Goal: Transaction & Acquisition: Purchase product/service

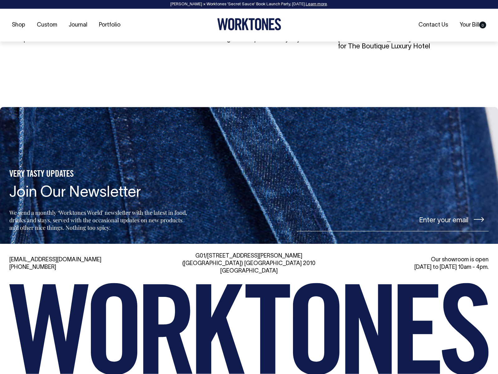
scroll to position [3356, 0]
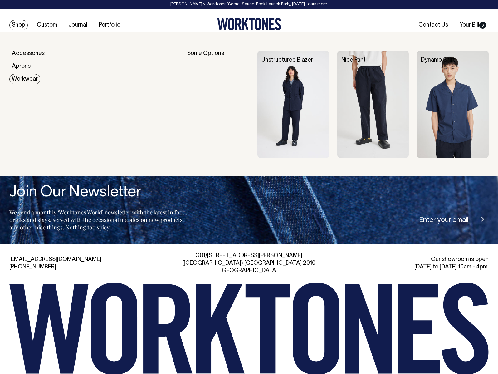
click at [27, 79] on link "Workwear" at bounding box center [24, 79] width 31 height 10
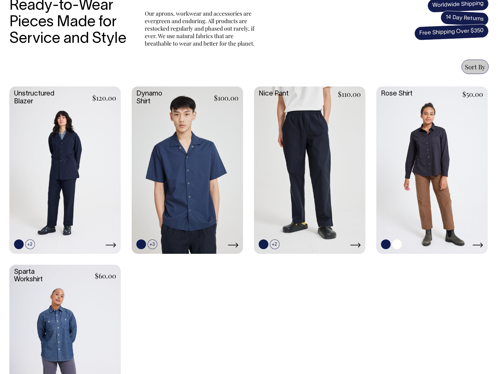
scroll to position [223, 0]
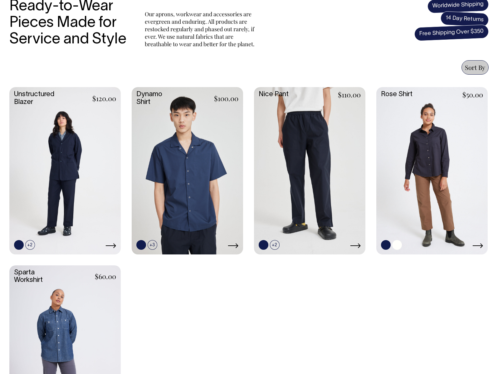
click at [430, 136] on link at bounding box center [431, 170] width 111 height 166
click at [187, 186] on link at bounding box center [187, 170] width 111 height 166
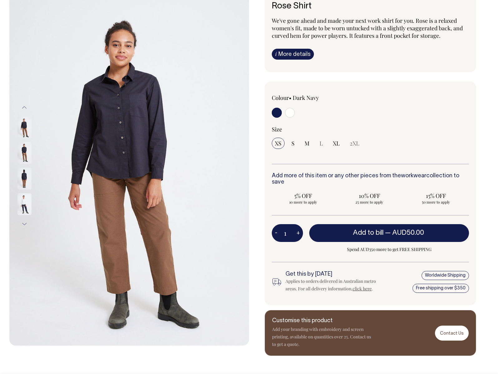
scroll to position [56, 0]
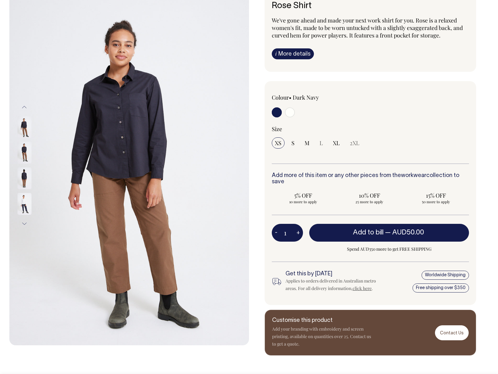
click at [294, 52] on link "i More details" at bounding box center [293, 53] width 42 height 11
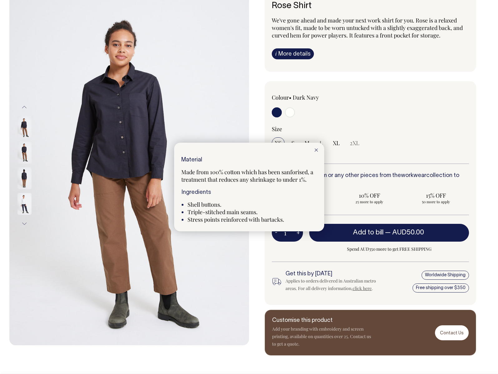
click at [317, 149] on line at bounding box center [315, 149] width 3 height 3
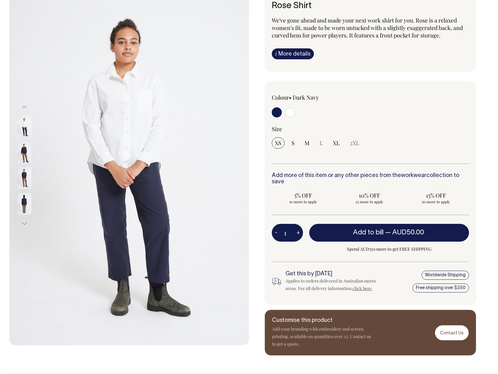
click at [24, 125] on img at bounding box center [24, 127] width 14 height 22
click at [27, 150] on img at bounding box center [24, 153] width 14 height 22
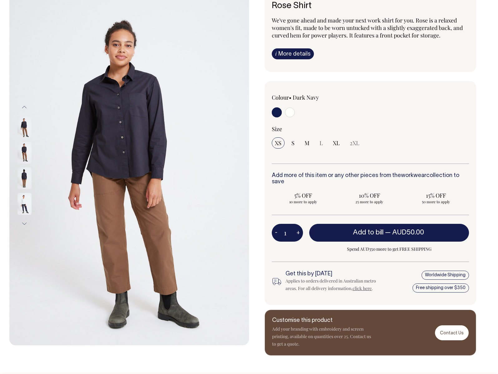
click at [118, 114] on img at bounding box center [128, 165] width 239 height 359
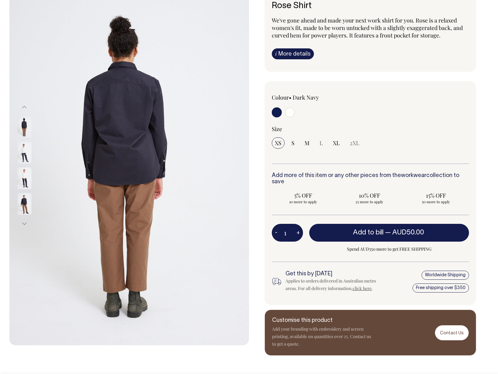
click at [25, 202] on img at bounding box center [24, 204] width 14 height 22
